Goal: Information Seeking & Learning: Learn about a topic

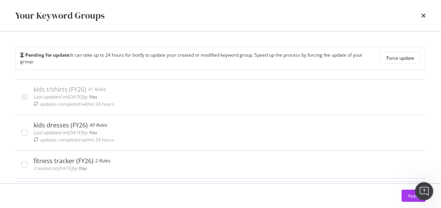
scroll to position [16, 0]
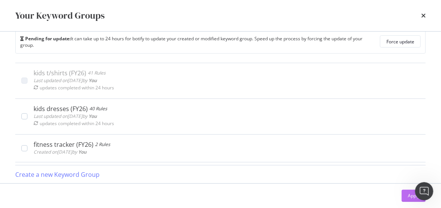
click at [414, 196] on div "Apply" at bounding box center [413, 196] width 12 height 6
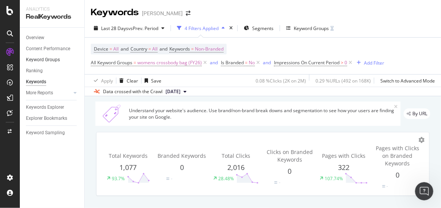
drag, startPoint x: 56, startPoint y: 59, endPoint x: 61, endPoint y: 60, distance: 4.7
click at [56, 59] on div "Keyword Groups" at bounding box center [43, 60] width 34 height 8
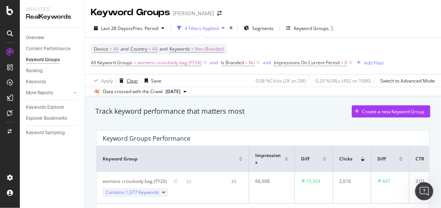
click at [132, 79] on div "Clear" at bounding box center [132, 81] width 11 height 6
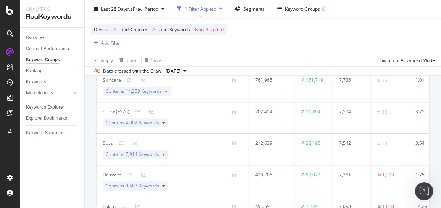
scroll to position [866, 0]
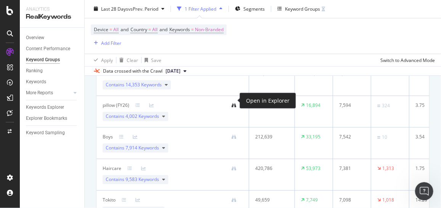
click at [234, 103] on icon at bounding box center [233, 105] width 5 height 5
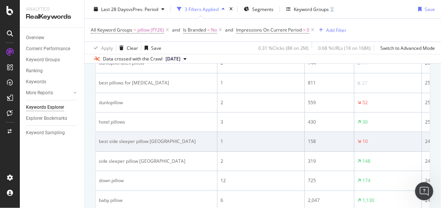
scroll to position [1054, 0]
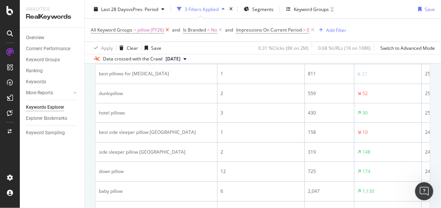
click at [166, 31] on icon at bounding box center [167, 30] width 6 height 8
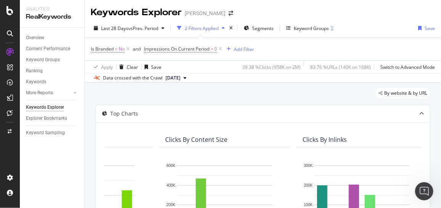
drag, startPoint x: 58, startPoint y: 109, endPoint x: 75, endPoint y: 106, distance: 18.2
click at [58, 109] on div "Keywords Explorer" at bounding box center [45, 108] width 38 height 8
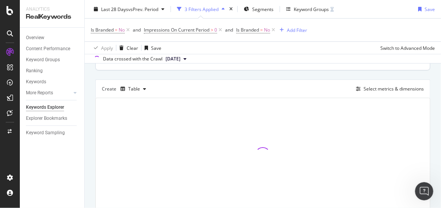
scroll to position [223, 0]
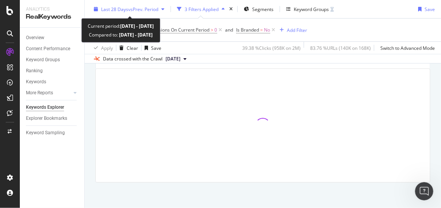
click at [164, 9] on icon "button" at bounding box center [162, 9] width 3 height 5
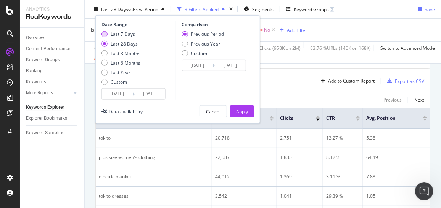
click at [128, 37] on div "Last 7 Days" at bounding box center [123, 34] width 24 height 6
type input "[DATE]"
click at [235, 108] on button "Apply" at bounding box center [242, 112] width 24 height 12
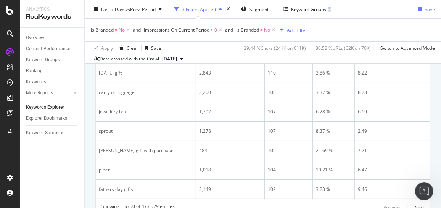
scroll to position [1149, 0]
